Goal: Task Accomplishment & Management: Manage account settings

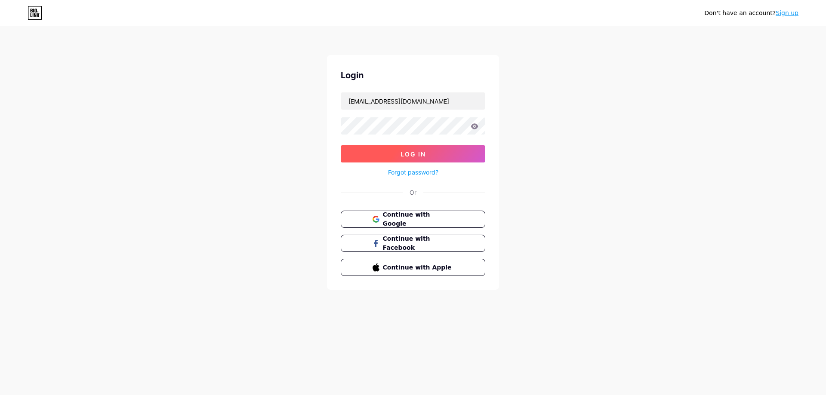
click at [406, 154] on span "Log In" at bounding box center [412, 154] width 25 height 7
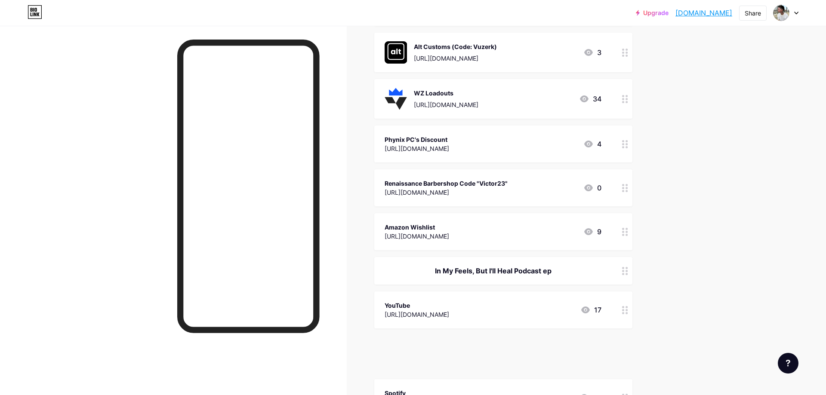
scroll to position [458, 0]
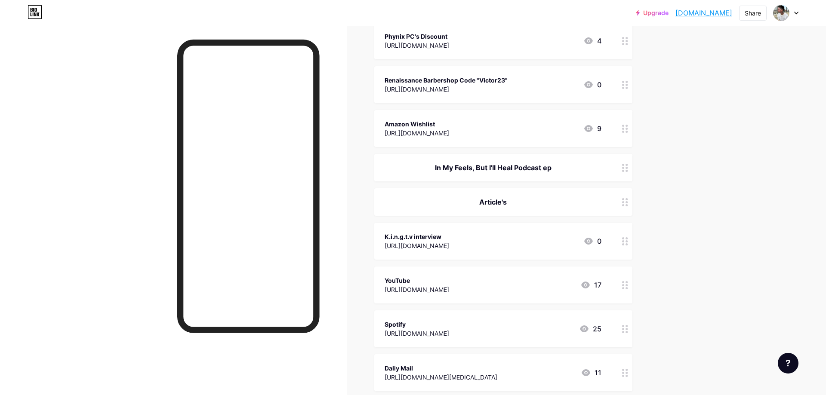
click at [568, 168] on div "In My Feels, But I'll Heal Podcast ep" at bounding box center [493, 168] width 217 height 10
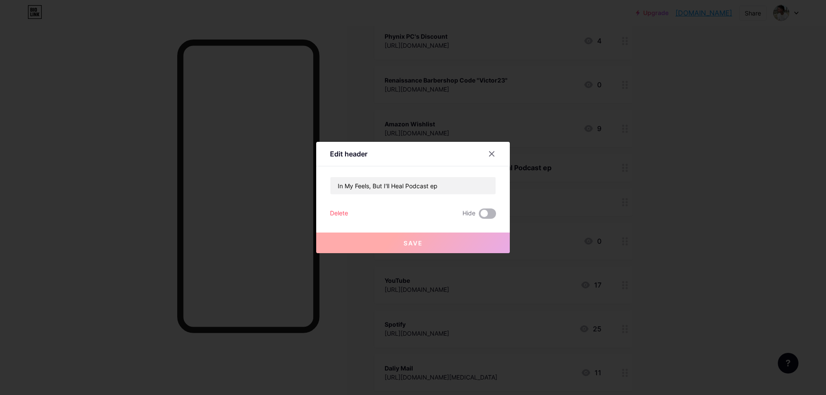
click at [485, 209] on span at bounding box center [487, 214] width 17 height 10
click at [479, 216] on input "checkbox" at bounding box center [479, 216] width 0 height 0
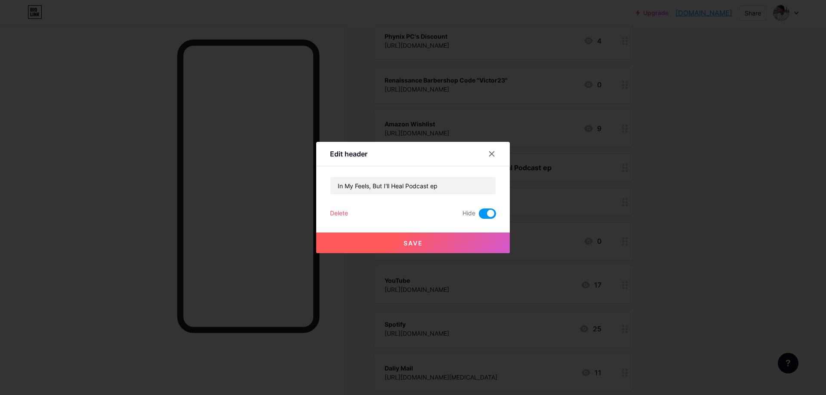
click at [488, 211] on span at bounding box center [487, 214] width 17 height 10
click at [479, 216] on input "checkbox" at bounding box center [479, 216] width 0 height 0
click at [347, 214] on div "Delete" at bounding box center [339, 214] width 18 height 10
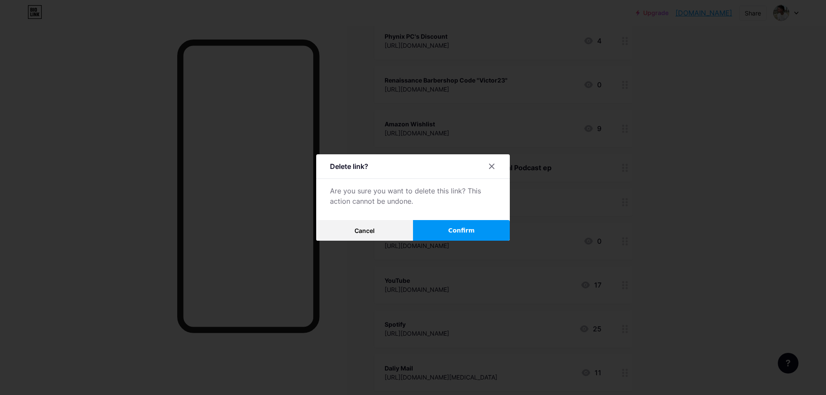
click at [433, 238] on button "Confirm" at bounding box center [461, 230] width 97 height 21
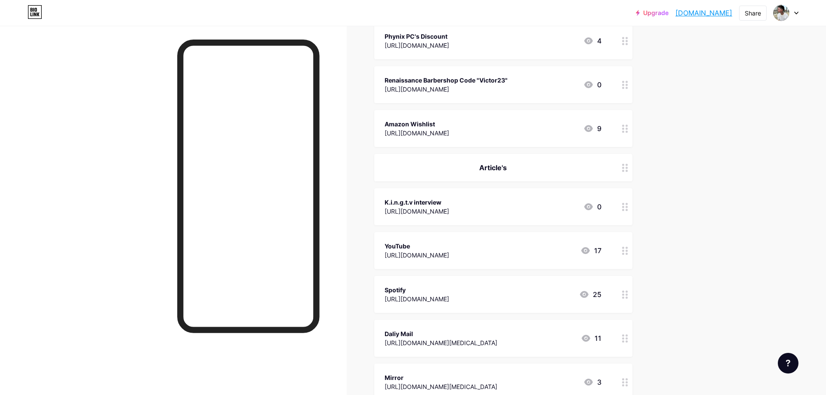
click at [517, 172] on div "Article's" at bounding box center [503, 168] width 258 height 28
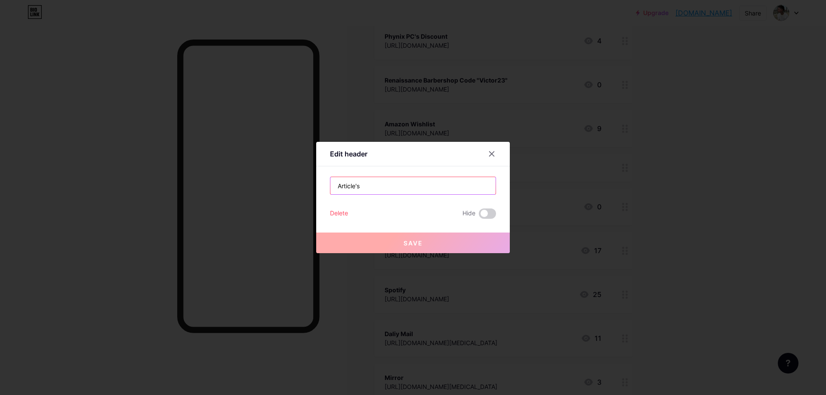
click at [398, 186] on input "Article's" at bounding box center [412, 185] width 165 height 17
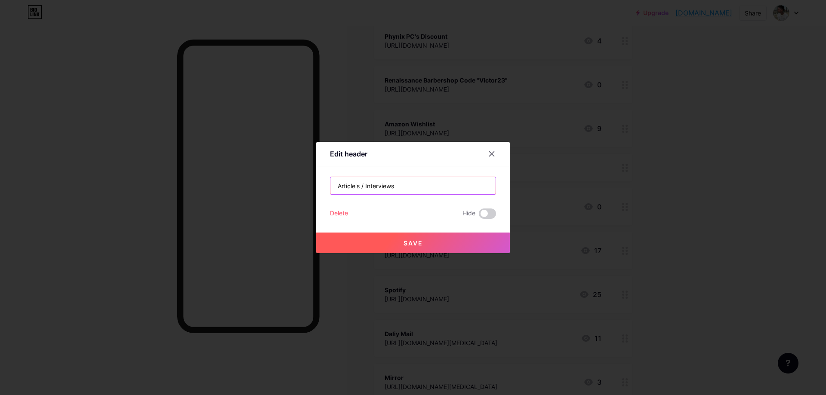
type input "Article's / Interviews"
click at [413, 248] on button "Save" at bounding box center [413, 243] width 194 height 21
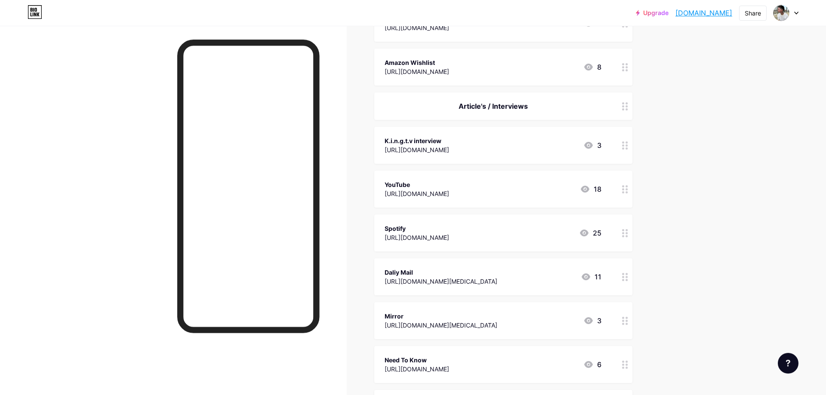
scroll to position [524, 0]
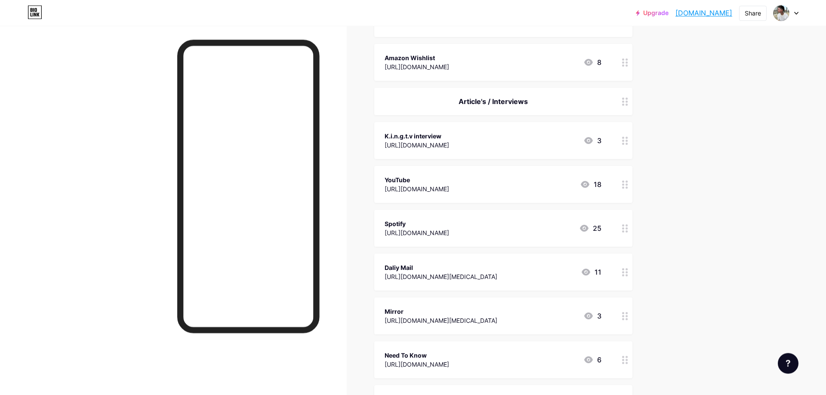
click at [441, 180] on div "YouTube" at bounding box center [417, 180] width 65 height 9
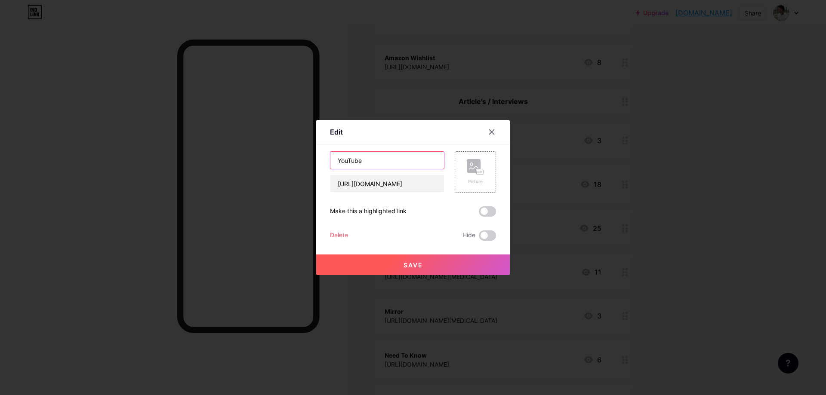
drag, startPoint x: 374, startPoint y: 163, endPoint x: 315, endPoint y: 163, distance: 58.5
click at [330, 163] on input "YouTube" at bounding box center [387, 160] width 114 height 17
type input "In My Feels But I'll Heal Interview"
click at [401, 269] on button "Save" at bounding box center [413, 265] width 194 height 21
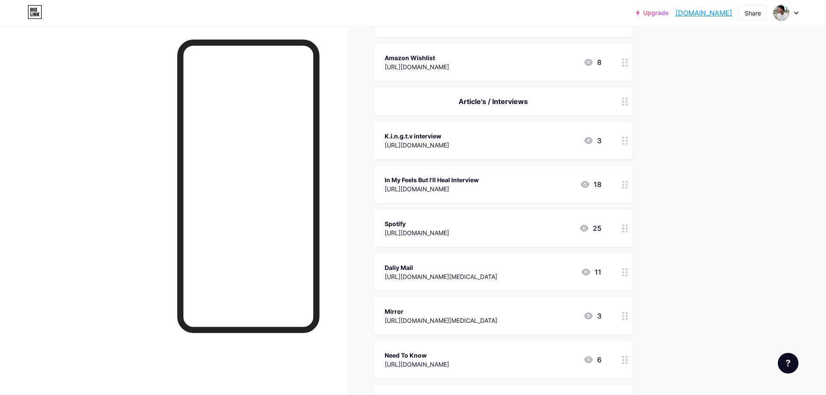
click at [449, 225] on div "Spotify" at bounding box center [417, 223] width 65 height 9
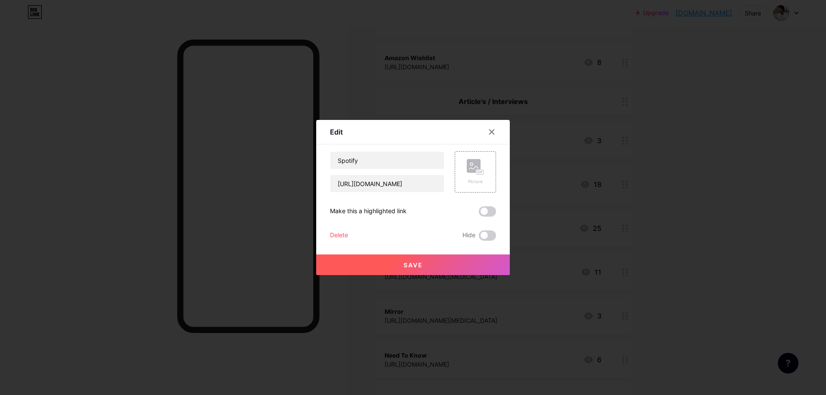
click at [718, 197] on div at bounding box center [413, 197] width 826 height 395
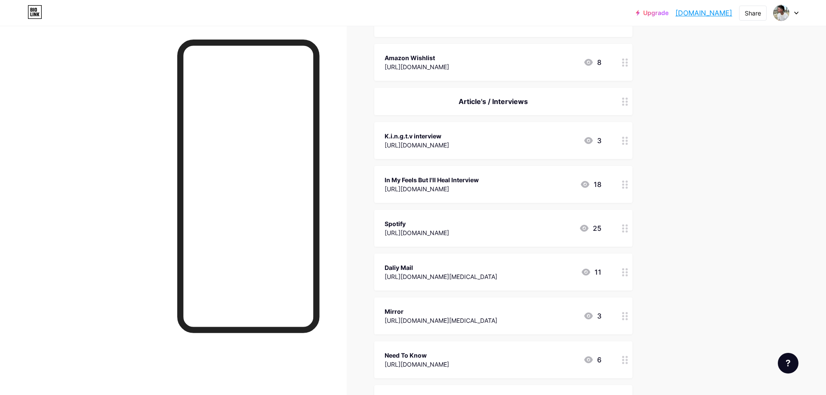
click at [479, 182] on div "In My Feels But I'll Heal Interview" at bounding box center [432, 180] width 94 height 9
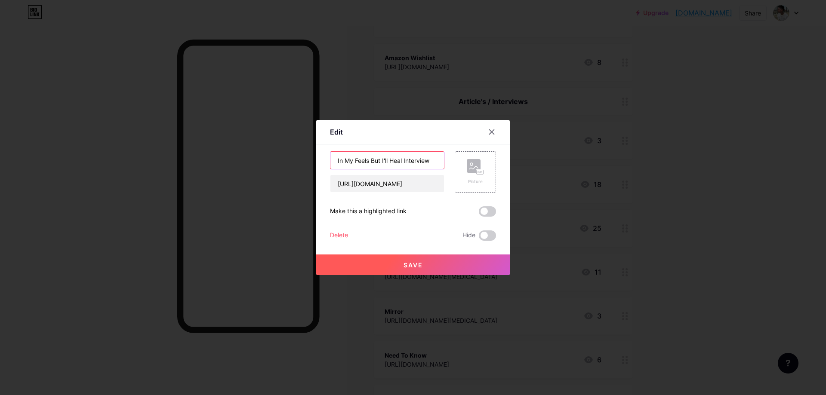
click at [435, 162] on input "In My Feels But I'll Heal Interview" at bounding box center [387, 160] width 114 height 17
click at [709, 216] on div at bounding box center [413, 197] width 826 height 395
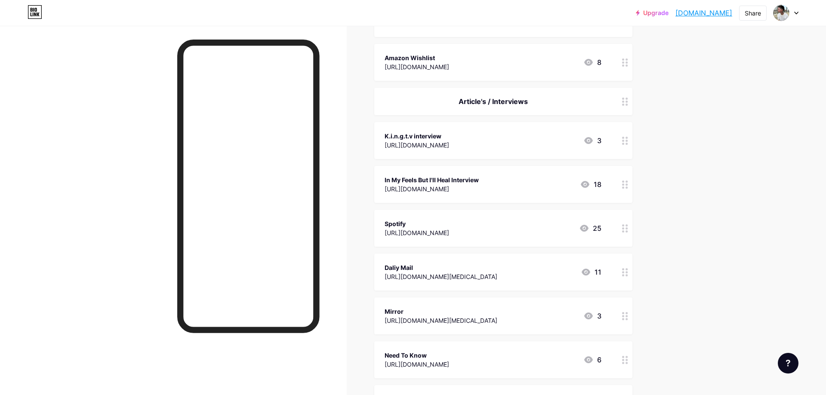
click at [449, 219] on div "Spotify" at bounding box center [417, 223] width 65 height 9
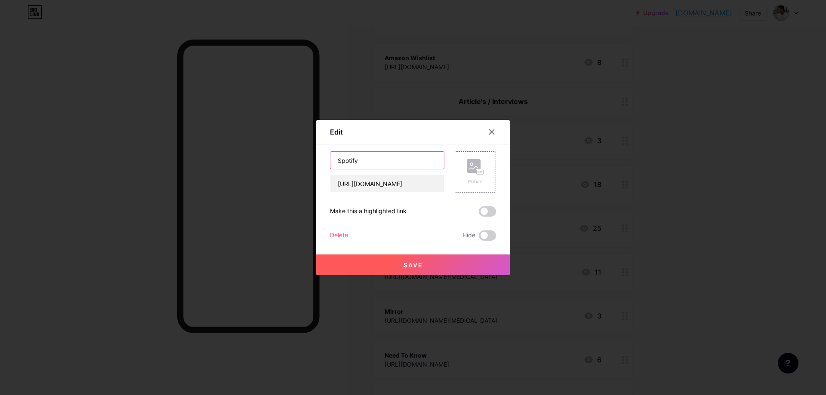
click at [423, 157] on input "Spotify" at bounding box center [387, 160] width 114 height 17
click at [422, 157] on input "Spotify" at bounding box center [387, 160] width 114 height 17
paste input "In My Feels But I'll Heal Interview"
type input "In My Feels But I'll Heal Interview SPOTIFY"
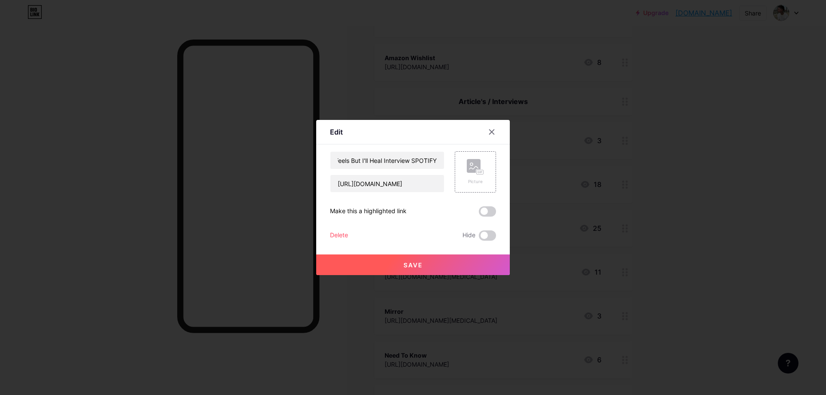
click at [423, 269] on button "Save" at bounding box center [413, 265] width 194 height 21
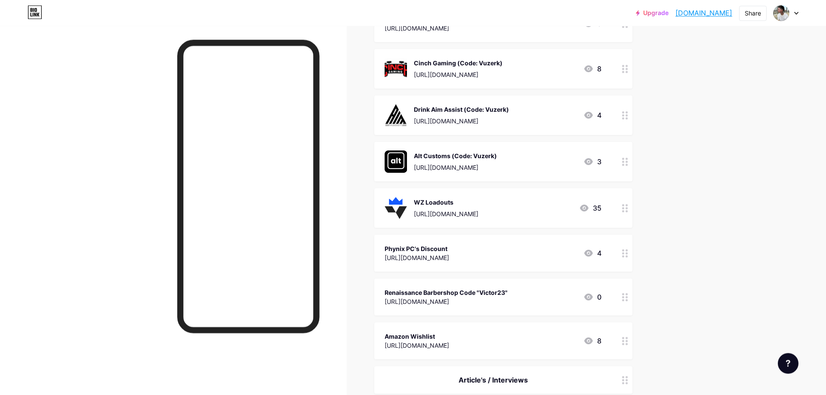
scroll to position [256, 0]
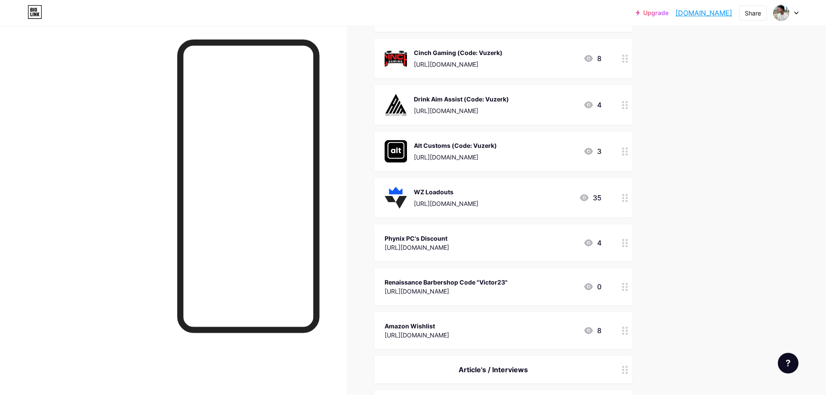
click at [622, 286] on div at bounding box center [625, 286] width 15 height 37
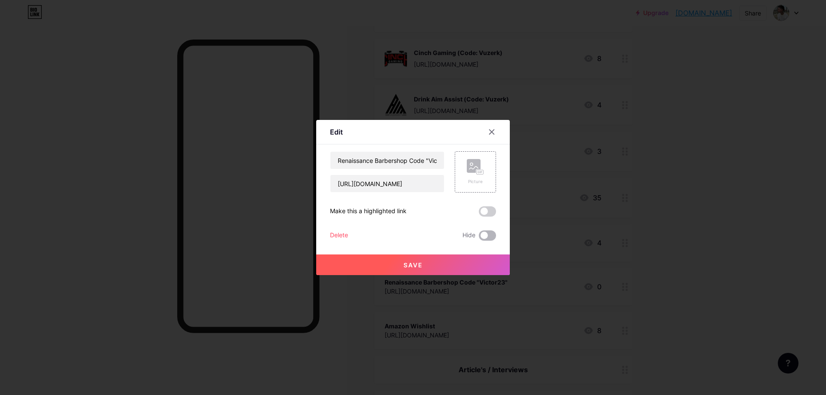
click at [487, 234] on span at bounding box center [487, 236] width 17 height 10
click at [479, 238] on input "checkbox" at bounding box center [479, 238] width 0 height 0
click at [462, 268] on button "Save" at bounding box center [413, 265] width 194 height 21
